Goal: Communication & Community: Answer question/provide support

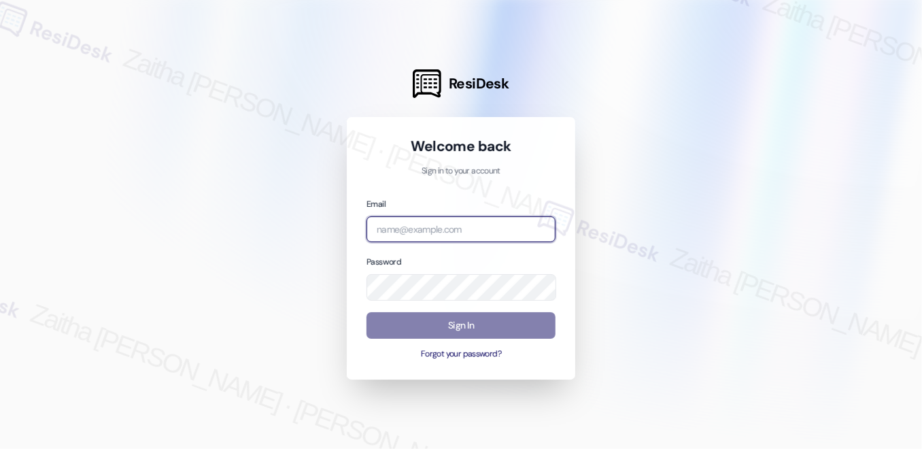
click at [416, 228] on input "email" at bounding box center [461, 229] width 189 height 27
click at [426, 227] on input "rj" at bounding box center [461, 229] width 189 height 27
type input "r"
type input "automated-surveys-rj_group-zaitha.mae.[PERSON_NAME]@rj_[DOMAIN_NAME]"
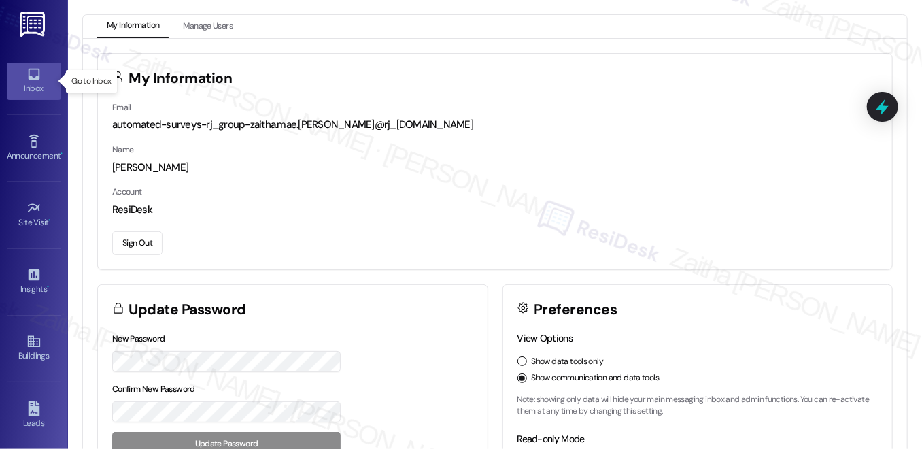
click at [48, 85] on div "Inbox" at bounding box center [34, 89] width 68 height 14
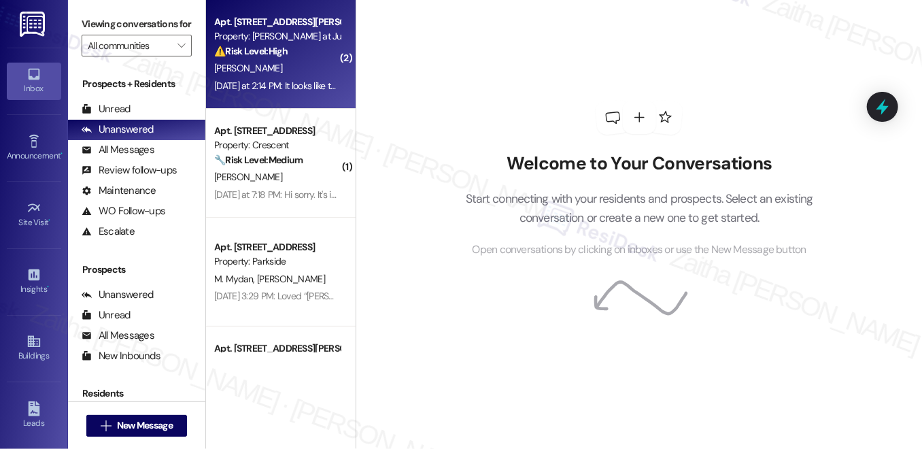
click at [294, 65] on div "[PERSON_NAME]" at bounding box center [277, 68] width 129 height 17
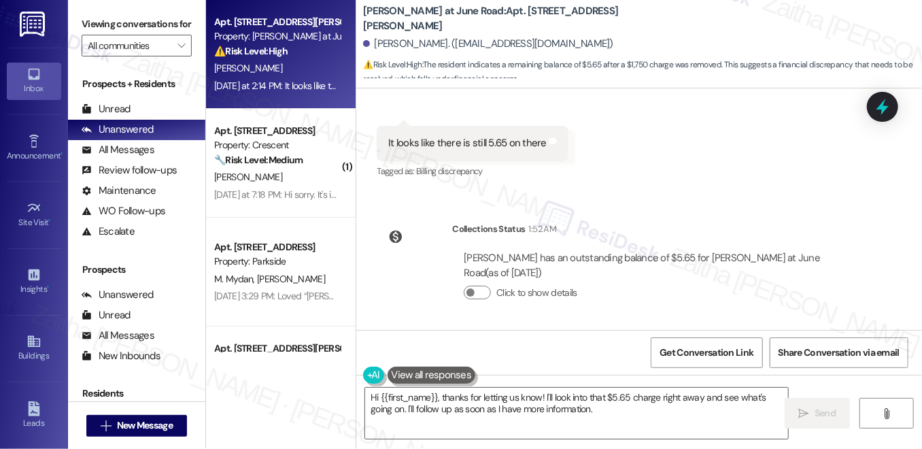
scroll to position [1443, 0]
click at [686, 401] on textarea "Hi {{first_name}}, thanks for letting us know! I'll look into that $5.65 charge…" at bounding box center [576, 413] width 423 height 51
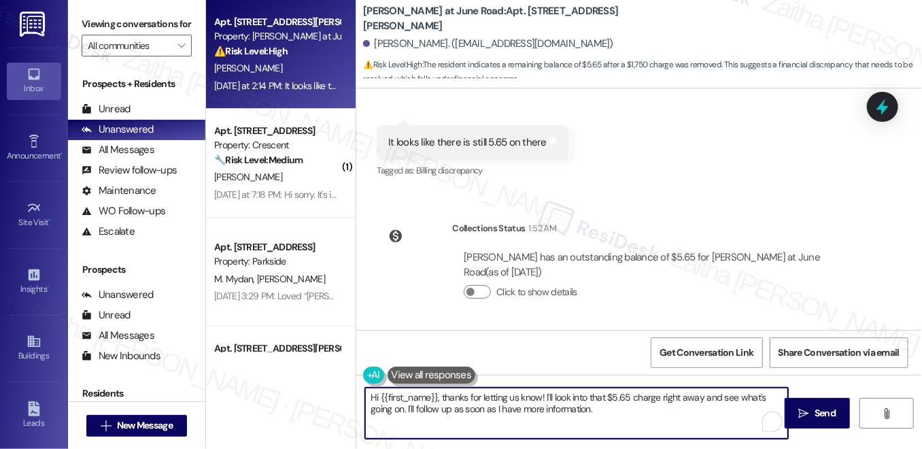
click at [686, 401] on textarea "Hi {{first_name}}, thanks for letting us know! I'll look into that $5.65 charge…" at bounding box center [576, 413] width 423 height 51
click at [511, 399] on textarea "Hi {{first_name}}, thanks for letting us know! I'll look into that $5.65 charge…" at bounding box center [576, 413] width 423 height 51
click at [599, 412] on textarea "Hi {{first_name}}, thanks for letting me know! I'll look into that $5.65 charge…" at bounding box center [576, 413] width 423 height 51
type textarea "Hi {{first_name}}, thanks for letting me know! I'll look into that $5.65 charge…"
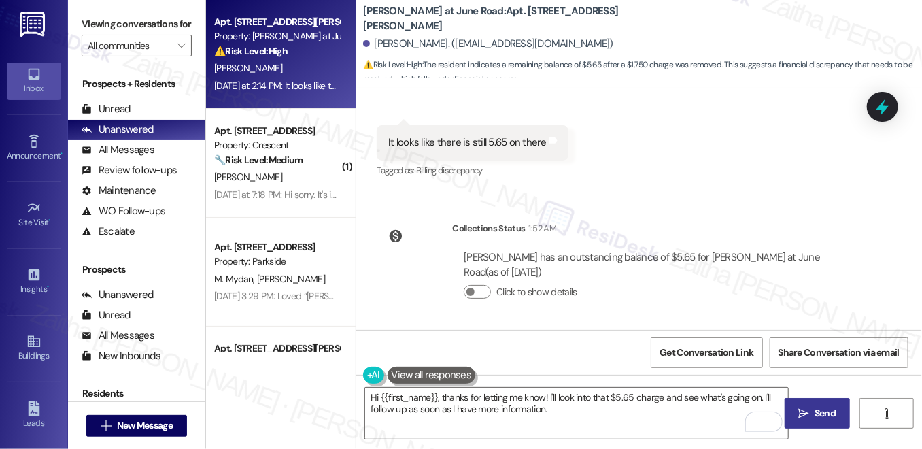
click at [810, 408] on span " Send" at bounding box center [817, 413] width 43 height 14
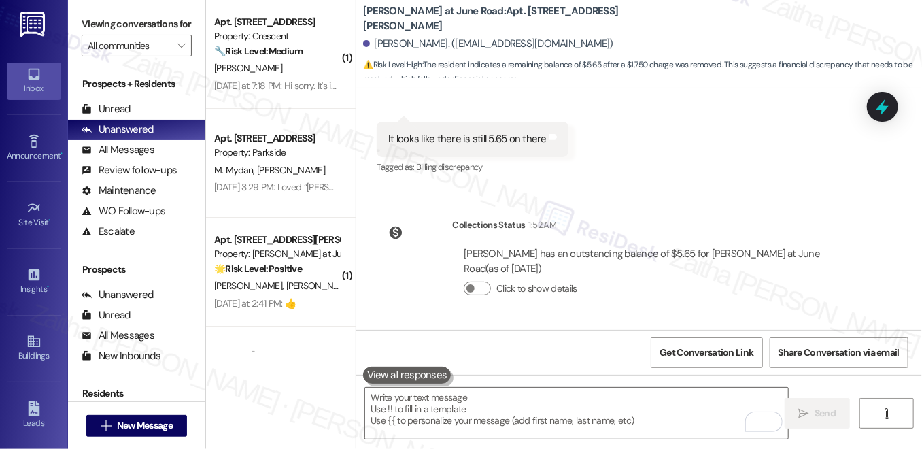
scroll to position [1427, 0]
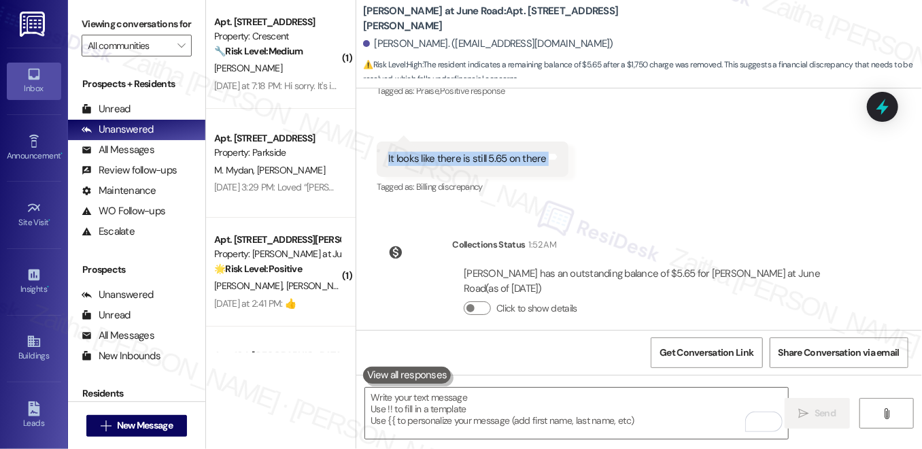
drag, startPoint x: 380, startPoint y: 156, endPoint x: 575, endPoint y: 156, distance: 195.2
click at [575, 156] on div "Received via SMS [PERSON_NAME] [DATE] at 2:13 PM Great thanks Tags and notes Ta…" at bounding box center [639, 102] width 566 height 211
copy div "It looks like there is still 5.65 on there Tags and notes"
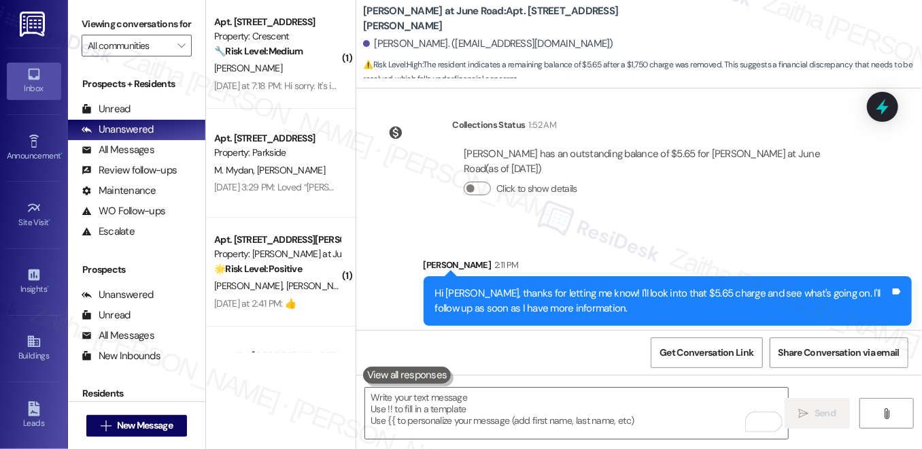
scroll to position [1553, 0]
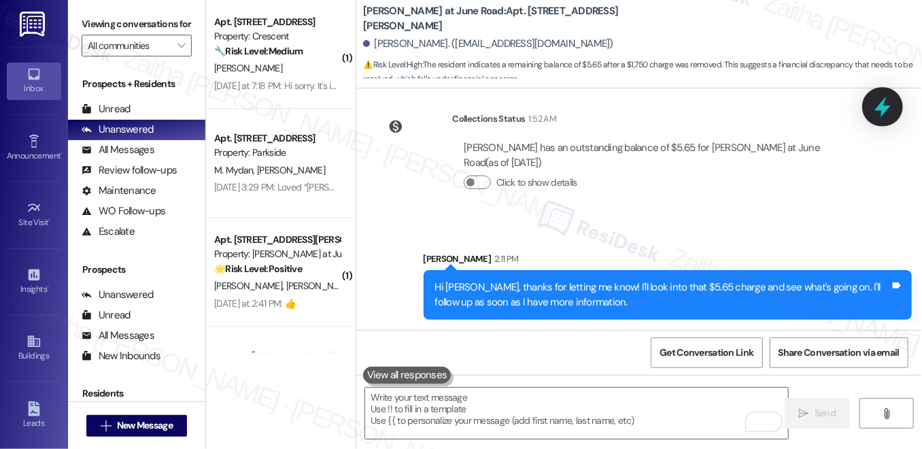
click at [874, 116] on div at bounding box center [882, 106] width 41 height 39
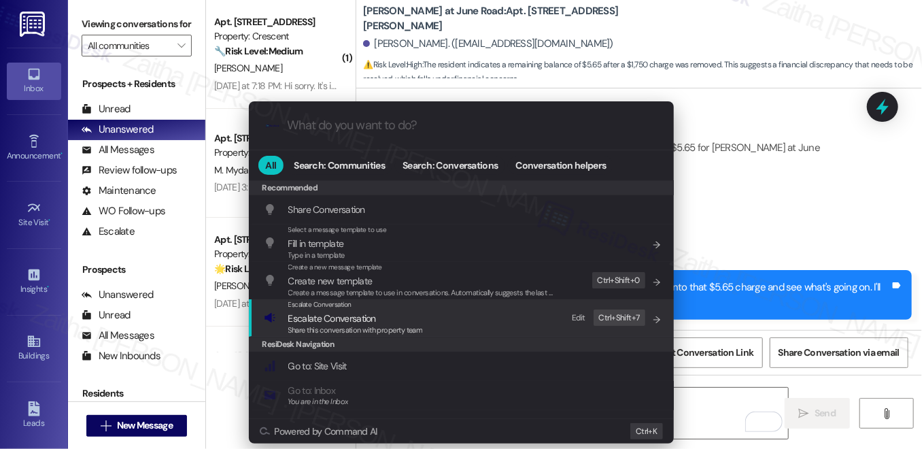
click at [324, 320] on span "Escalate Conversation" at bounding box center [332, 318] width 88 height 12
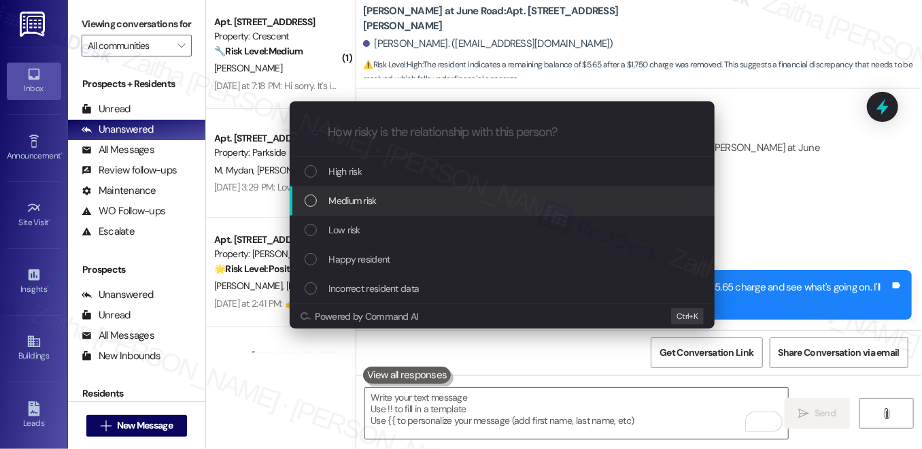
click at [387, 195] on div "Medium risk" at bounding box center [504, 200] width 398 height 15
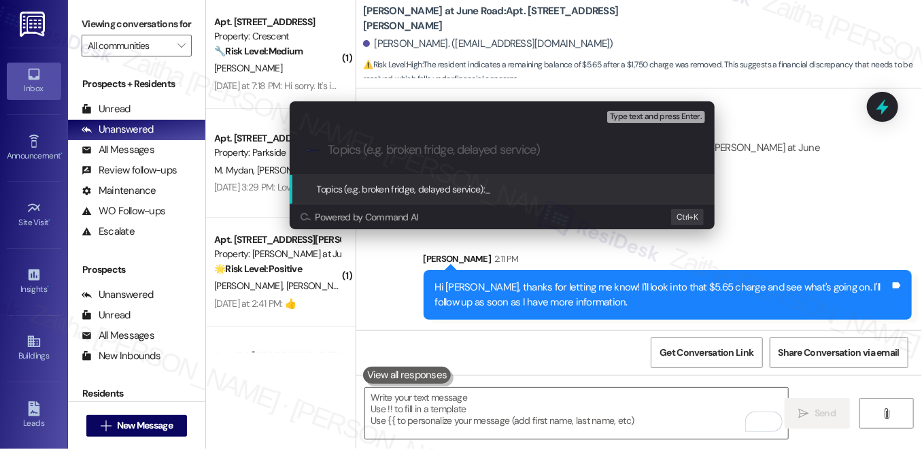
paste input "Balance Still Showing $5.65"
type input "Balance Still Showing $5.65"
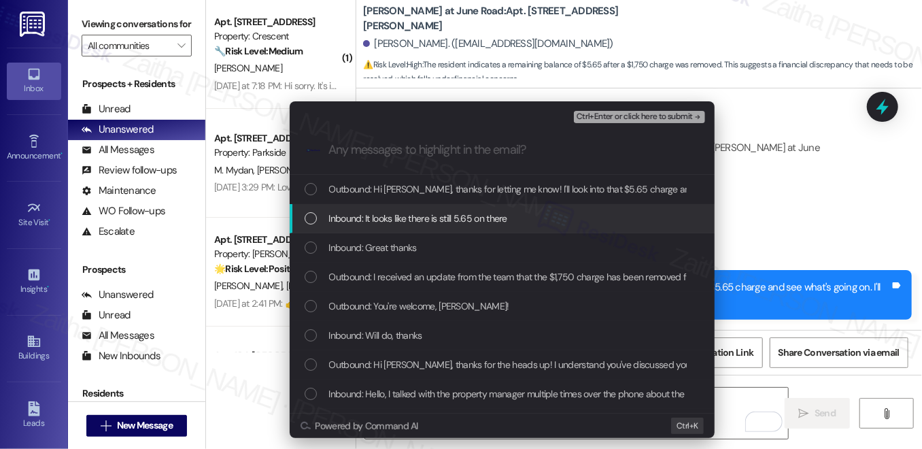
click at [518, 218] on div "Inbound: It looks like there is still 5.65 on there" at bounding box center [504, 218] width 398 height 15
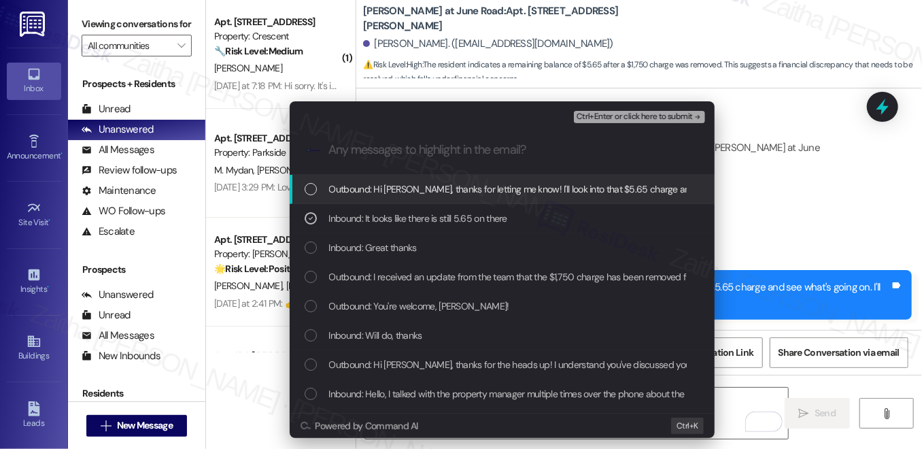
click at [629, 119] on span "Ctrl+Enter or click here to submit" at bounding box center [635, 117] width 116 height 10
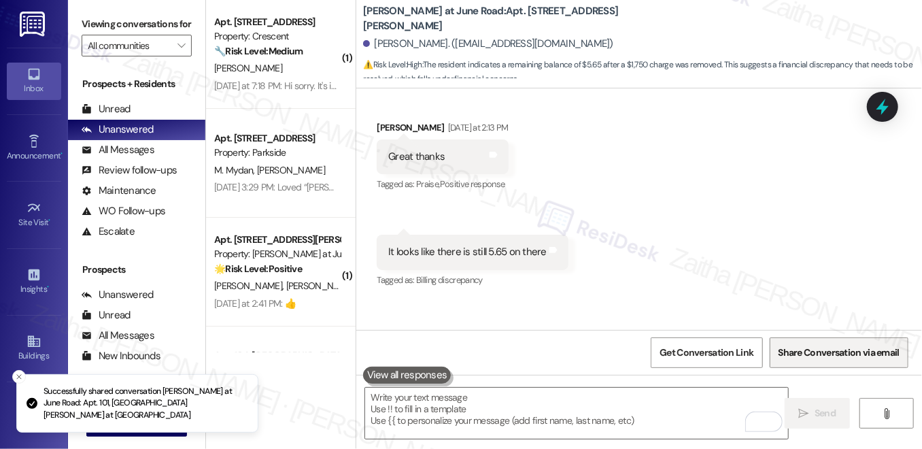
scroll to position [1304, 0]
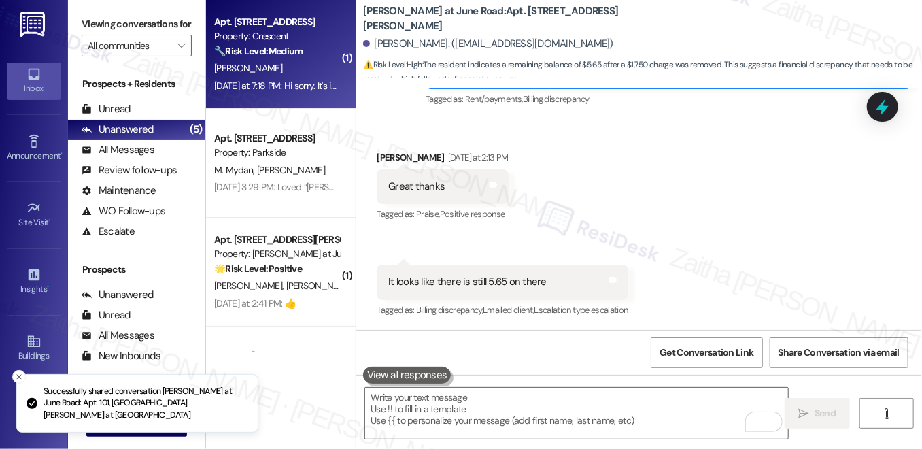
click at [297, 71] on div "[PERSON_NAME]" at bounding box center [277, 68] width 129 height 17
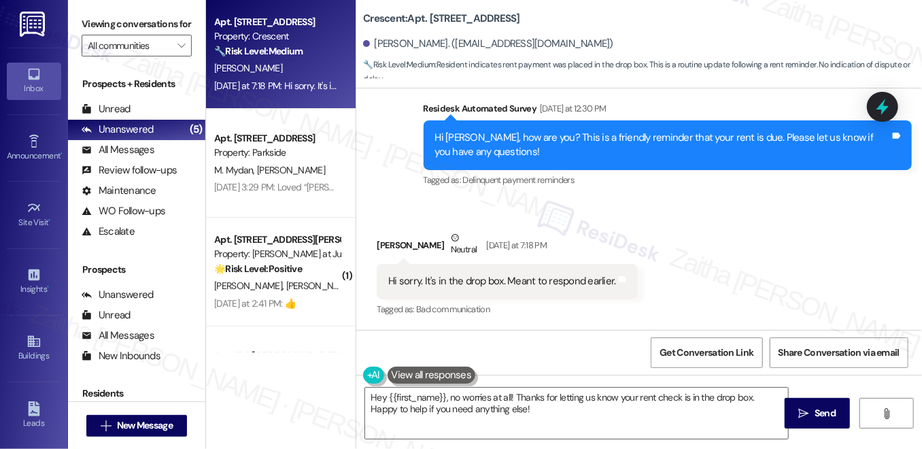
scroll to position [641, 0]
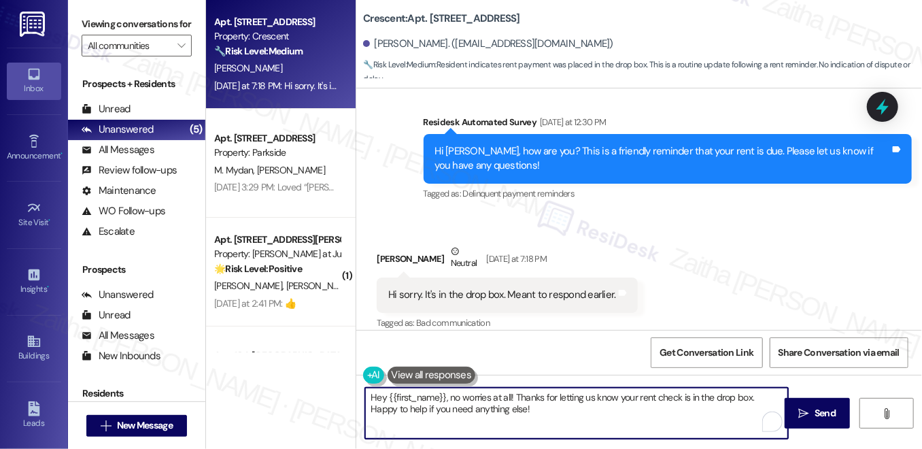
click at [382, 397] on textarea "Hey {{first_name}}, no worries at all! Thanks for letting us know your rent che…" at bounding box center [576, 413] width 423 height 51
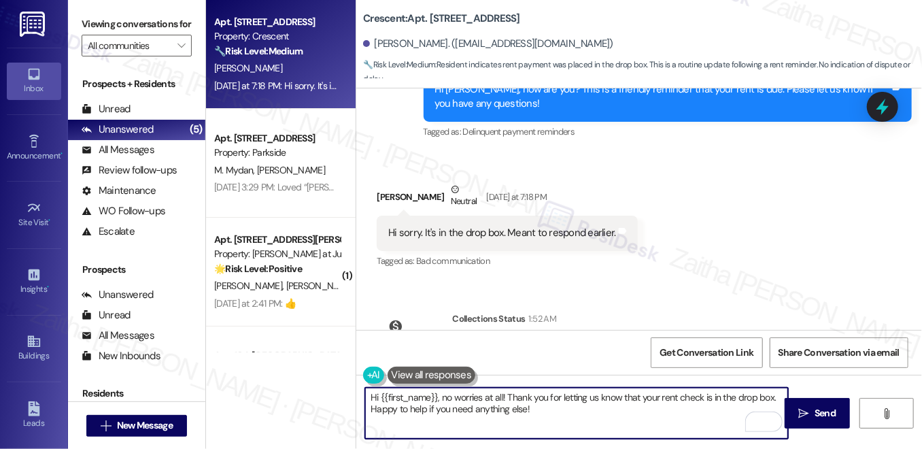
scroll to position [765, 0]
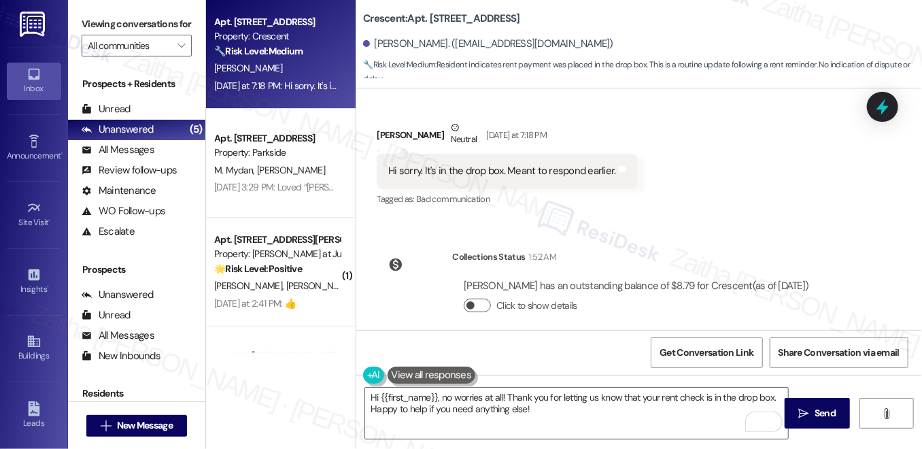
click at [477, 299] on button "Click to show details" at bounding box center [477, 306] width 27 height 14
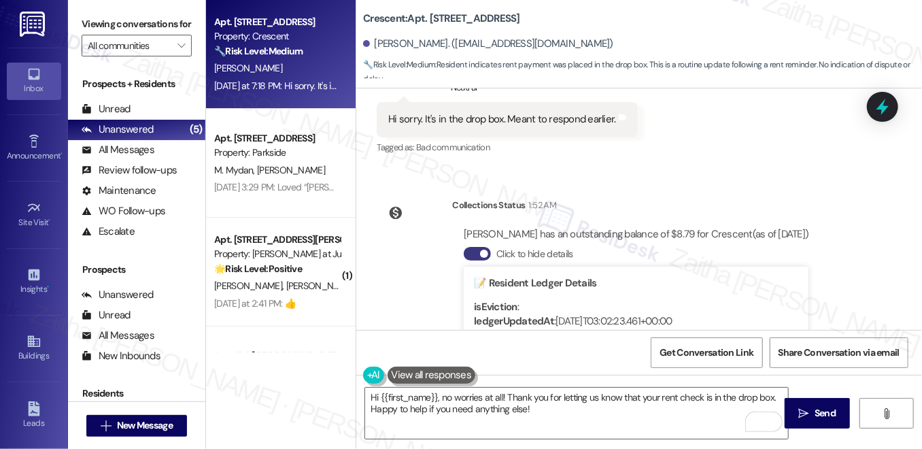
scroll to position [888, 0]
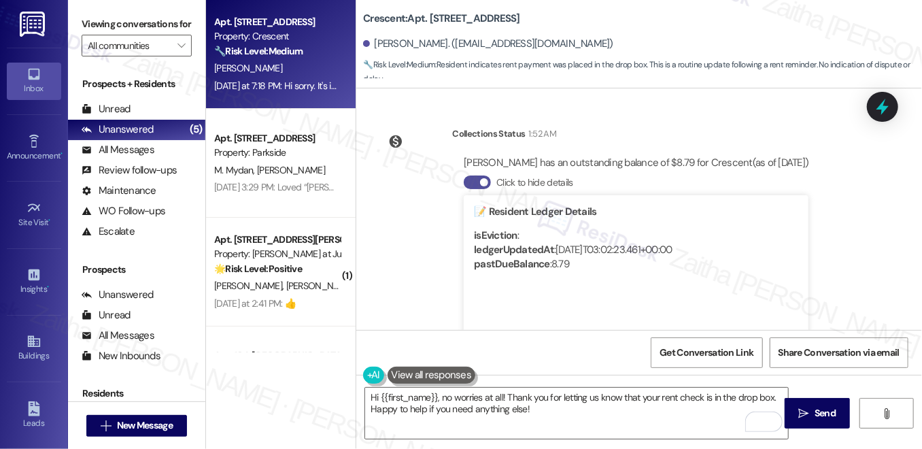
click at [469, 175] on button "Click to hide details" at bounding box center [477, 182] width 27 height 14
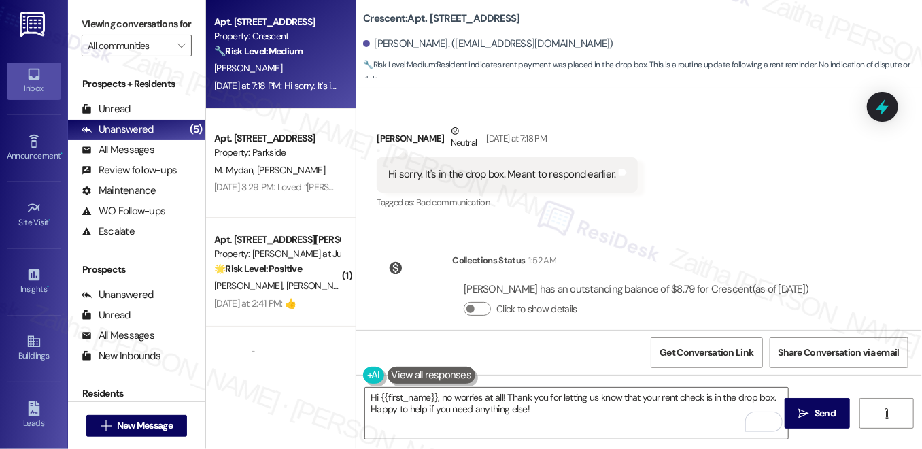
scroll to position [765, 0]
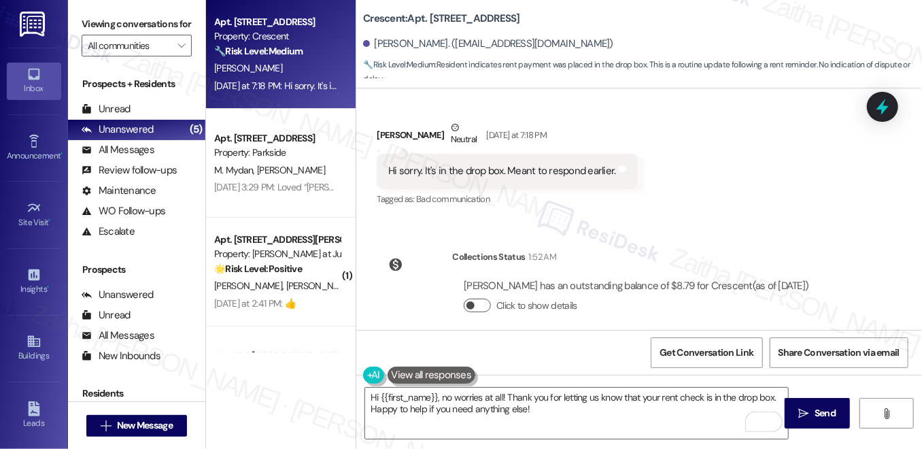
click at [482, 299] on button "Click to show details" at bounding box center [477, 306] width 27 height 14
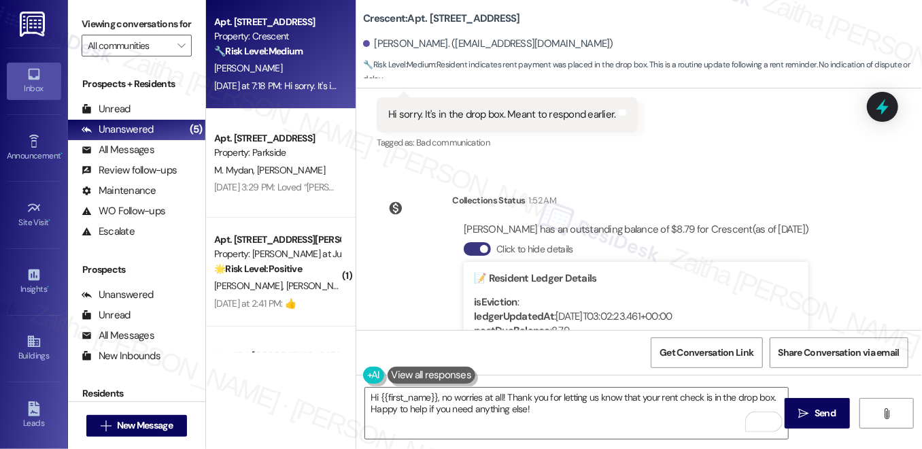
scroll to position [784, 0]
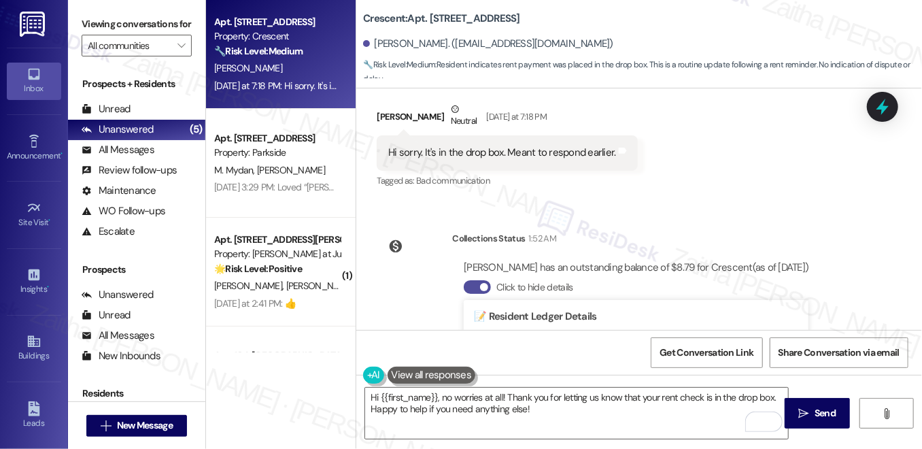
click at [466, 280] on button "Click to hide details" at bounding box center [477, 287] width 27 height 14
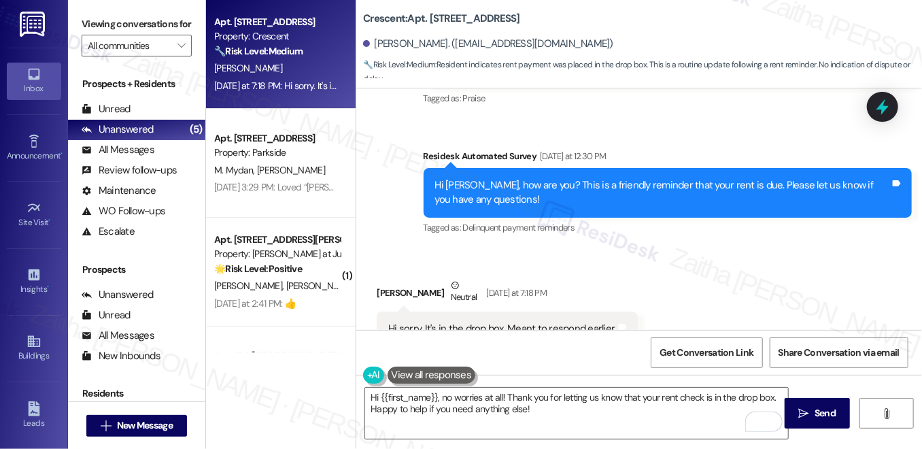
scroll to position [765, 0]
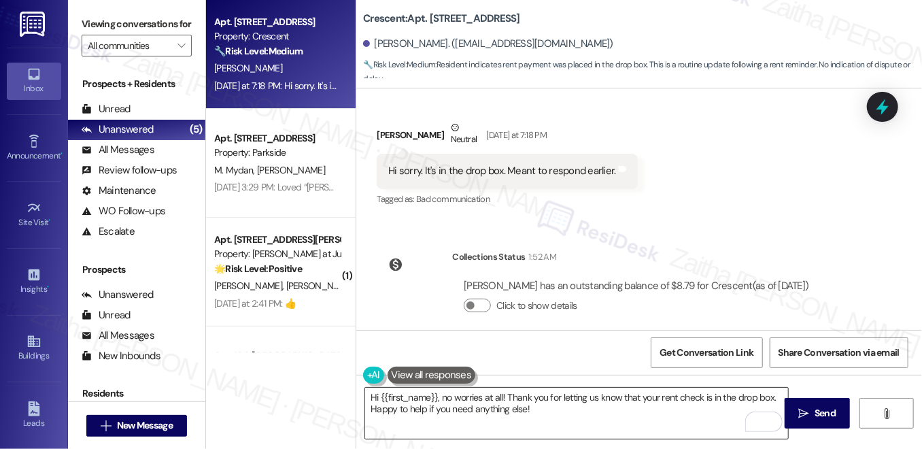
click at [592, 394] on textarea "Hi {{first_name}}, no worries at all! Thank you for letting us know that your r…" at bounding box center [576, 413] width 423 height 51
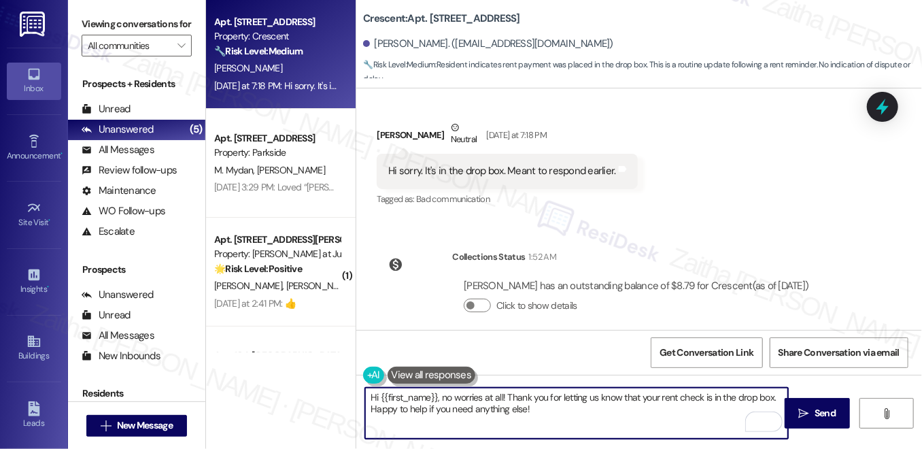
click at [592, 394] on textarea "Hi {{first_name}}, no worries at all! Thank you for letting us know that your r…" at bounding box center [576, 413] width 423 height 51
type textarea "Hi {{first_name}}, no worries at all! Thank you for letting me know that your r…"
click at [818, 410] on span "Send" at bounding box center [825, 413] width 21 height 14
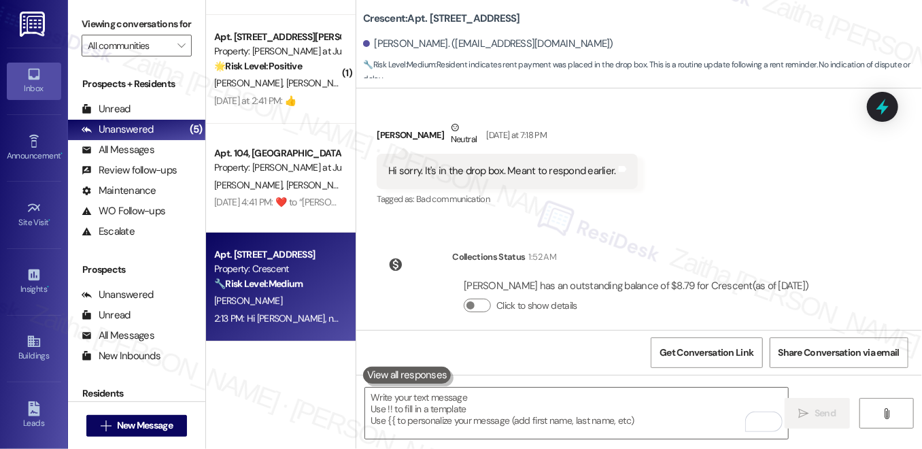
scroll to position [0, 0]
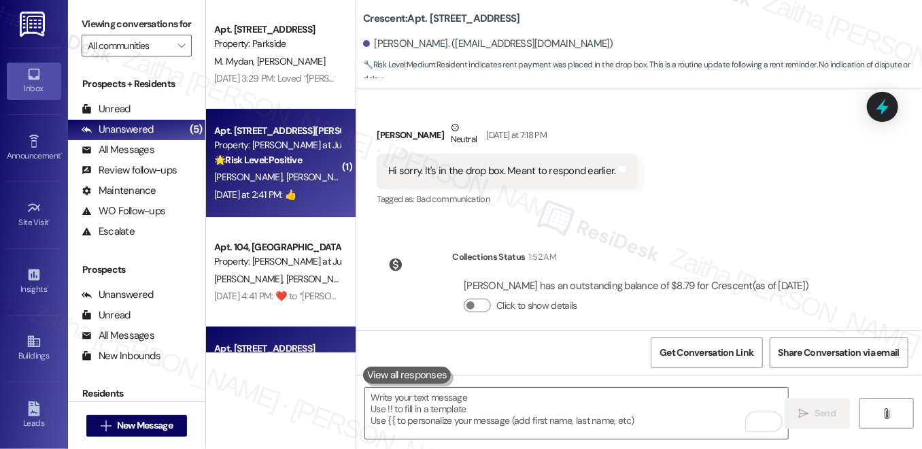
click at [310, 195] on div "[DATE] at 2:41 PM: 👍 [DATE] at 2:41 PM: 👍" at bounding box center [277, 194] width 129 height 17
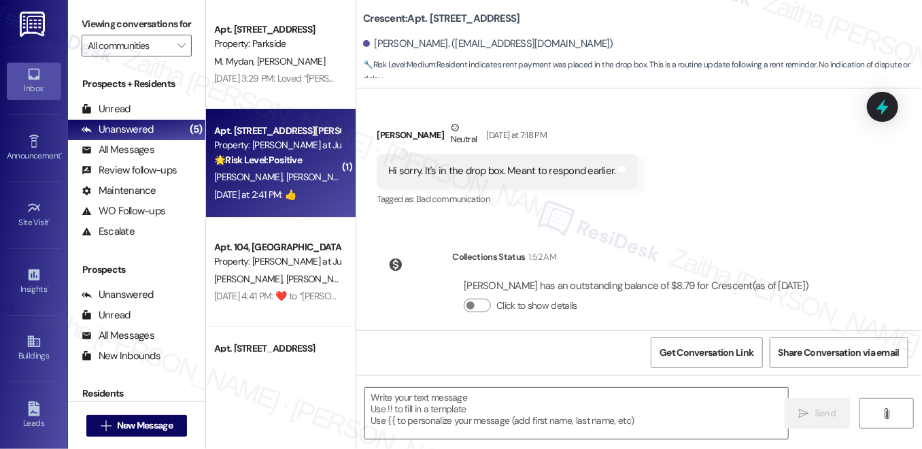
type textarea "Fetching suggested responses. Please feel free to read through the conversation…"
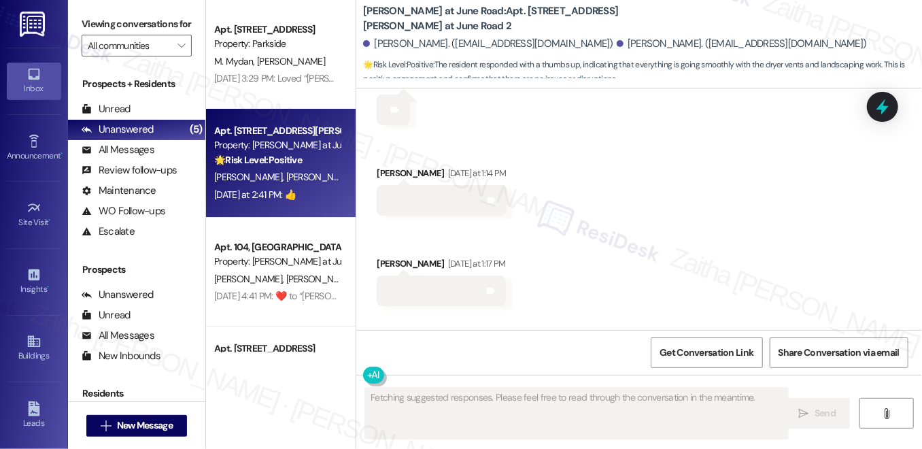
scroll to position [10873, 0]
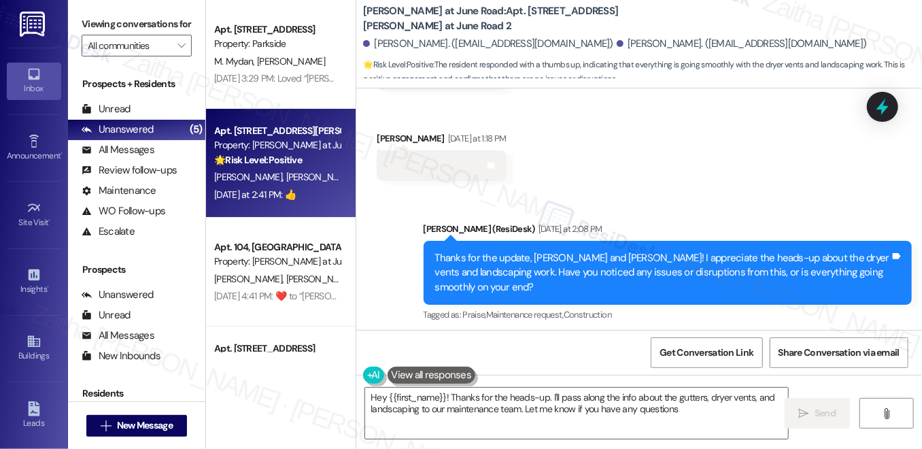
type textarea "Hey {{first_name}}! Thanks for the heads-up. I'll pass along the info about the…"
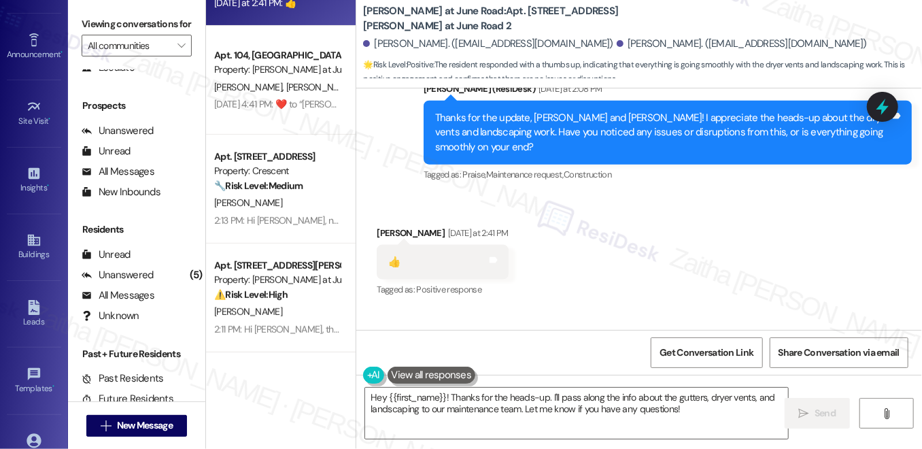
scroll to position [195, 0]
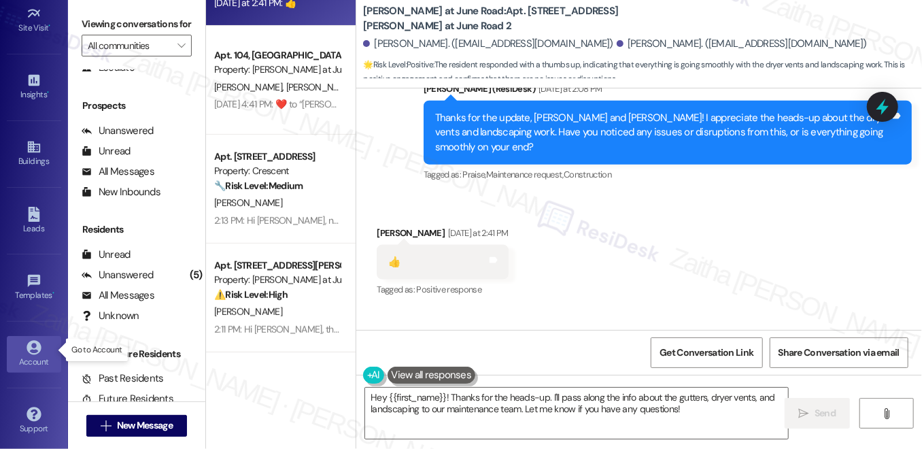
click at [36, 363] on div "Account" at bounding box center [34, 362] width 68 height 14
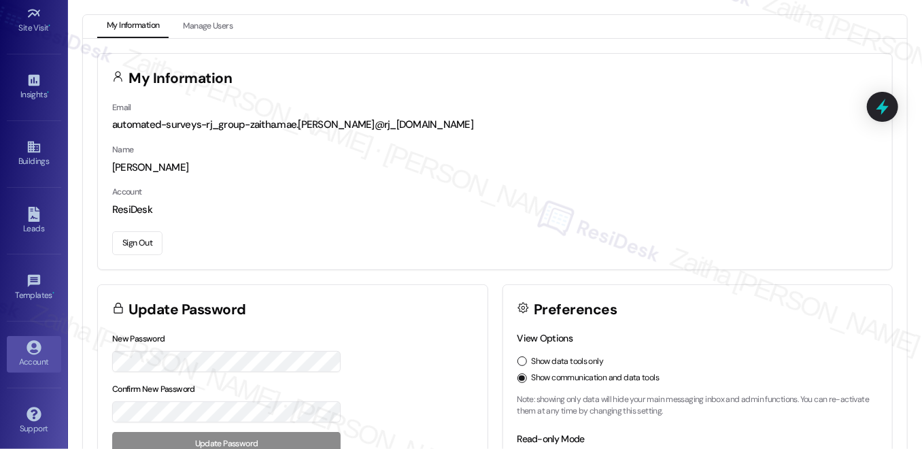
click at [139, 242] on button "Sign Out" at bounding box center [137, 243] width 50 height 24
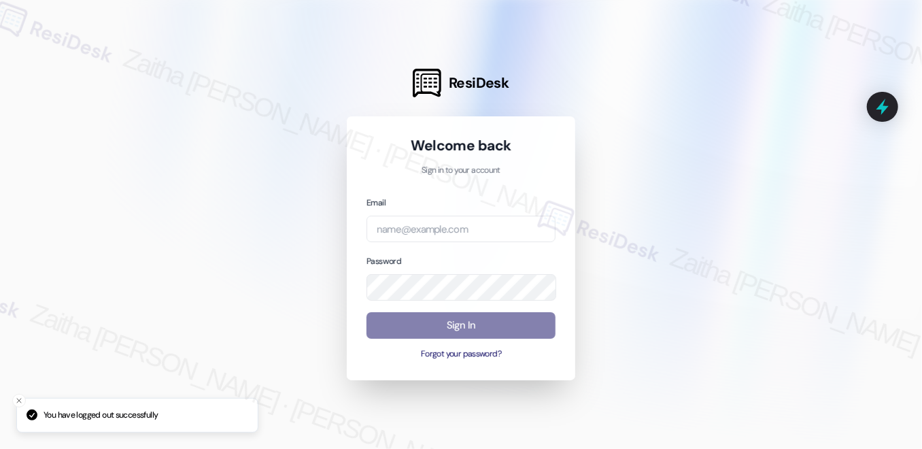
click at [420, 209] on div "Email" at bounding box center [461, 218] width 189 height 47
click at [418, 231] on input "email" at bounding box center [461, 229] width 189 height 27
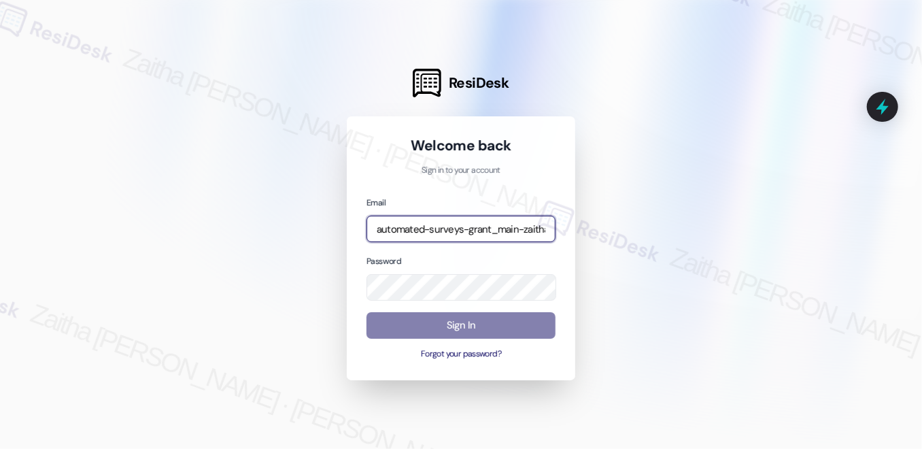
type input "automated-surveys-grant_main-zaitha.mae.[PERSON_NAME]@grant_[DOMAIN_NAME]"
